Goal: Information Seeking & Learning: Learn about a topic

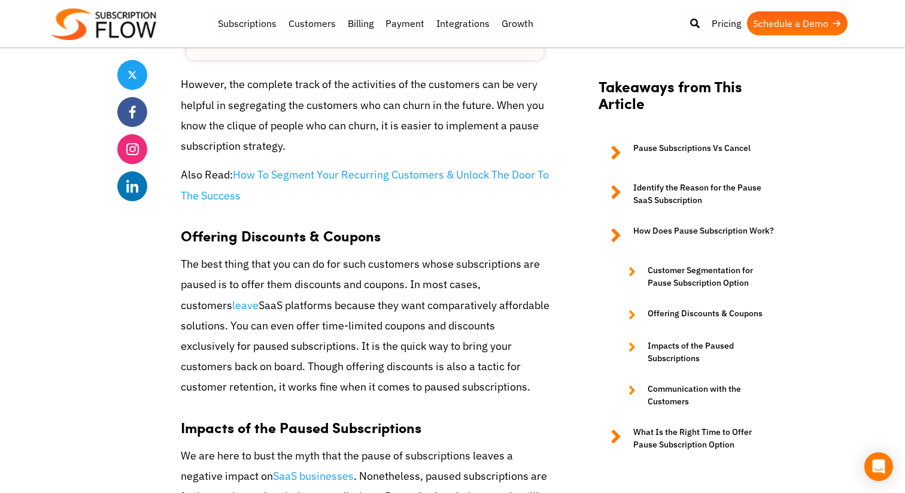
scroll to position [2046, 0]
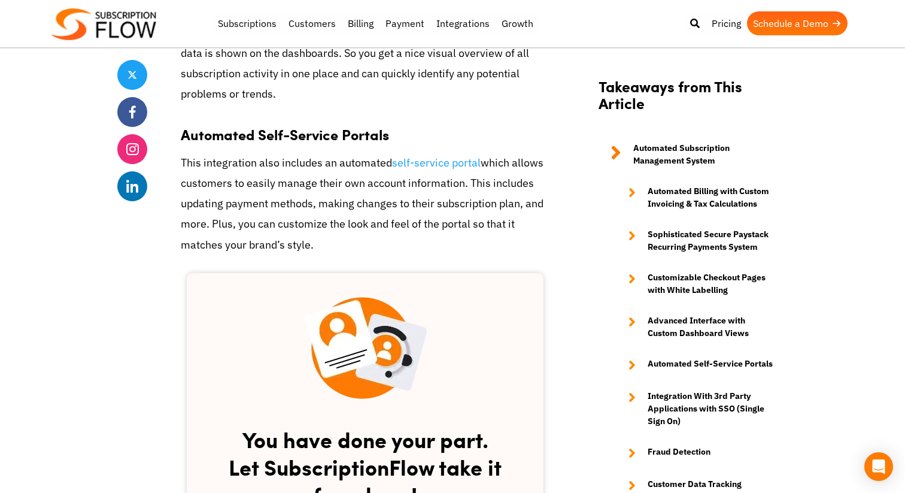
scroll to position [1681, 0]
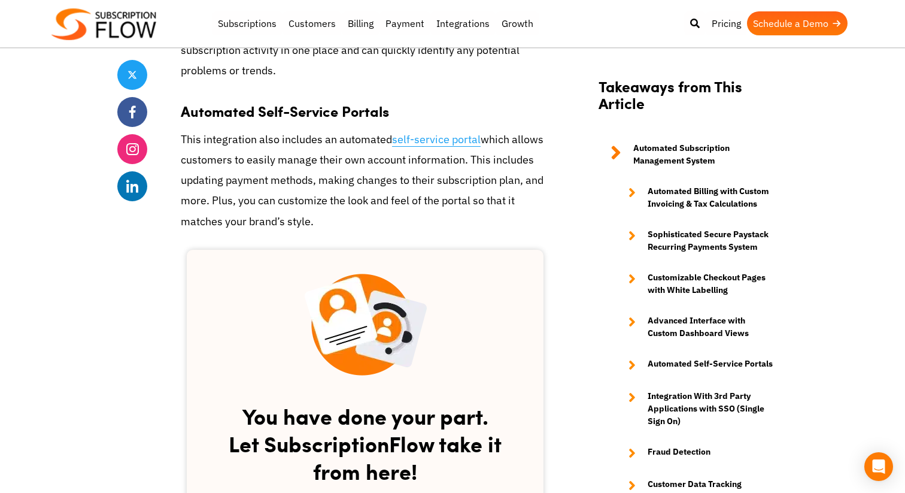
click at [440, 140] on link "self-service portal" at bounding box center [436, 139] width 89 height 14
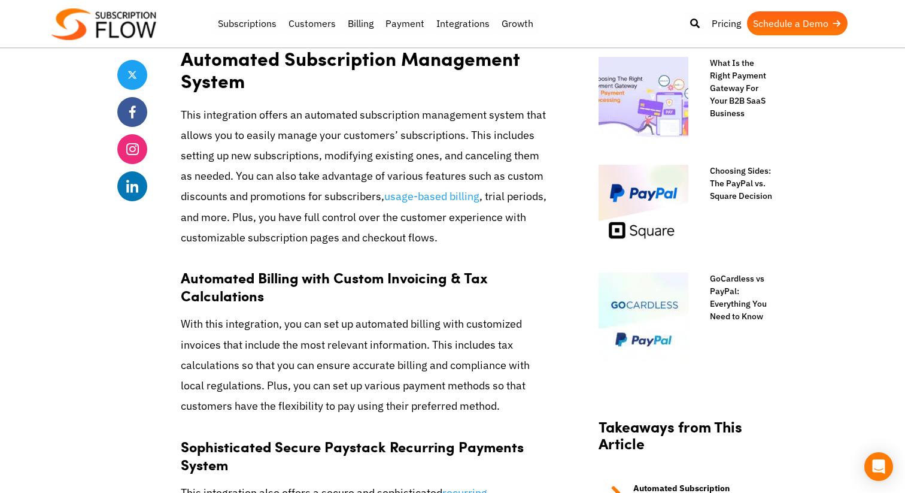
scroll to position [592, 0]
